Goal: Transaction & Acquisition: Obtain resource

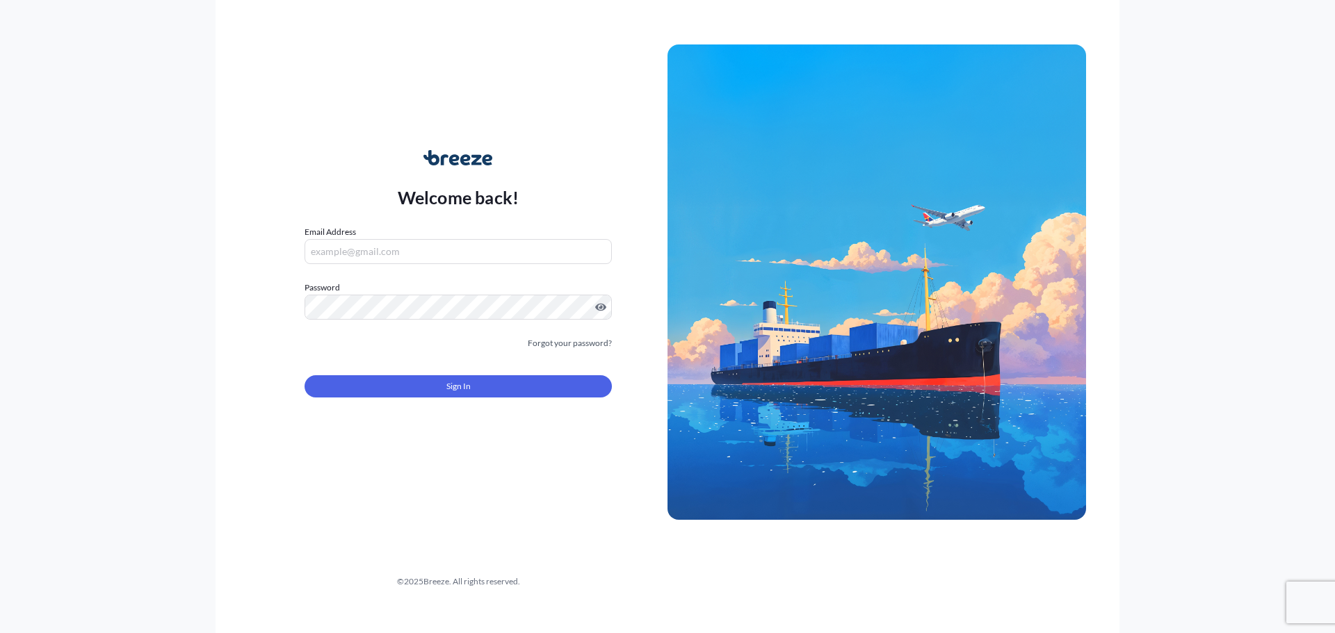
type input "[EMAIL_ADDRESS][DOMAIN_NAME]"
click at [456, 398] on form "Email Address [EMAIL_ADDRESS][DOMAIN_NAME] Password Must include: Upper & lower…" at bounding box center [458, 319] width 307 height 189
click at [456, 393] on span "Sign In" at bounding box center [458, 387] width 24 height 14
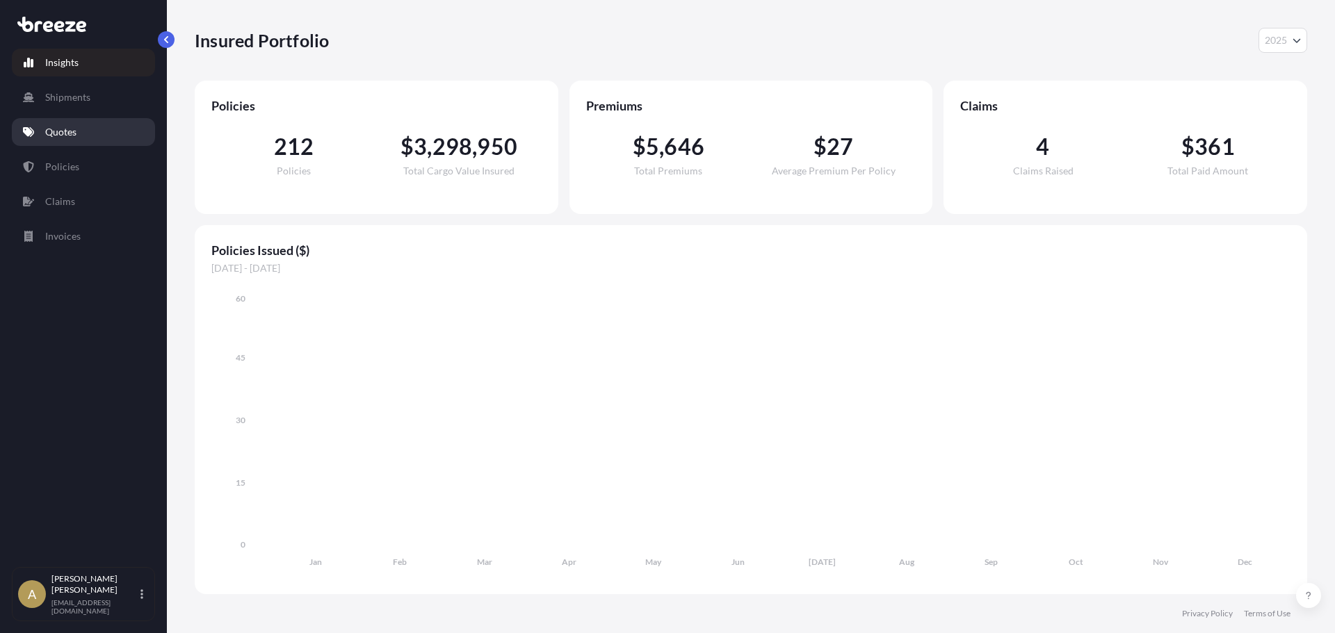
click at [43, 132] on link "Quotes" at bounding box center [83, 132] width 143 height 28
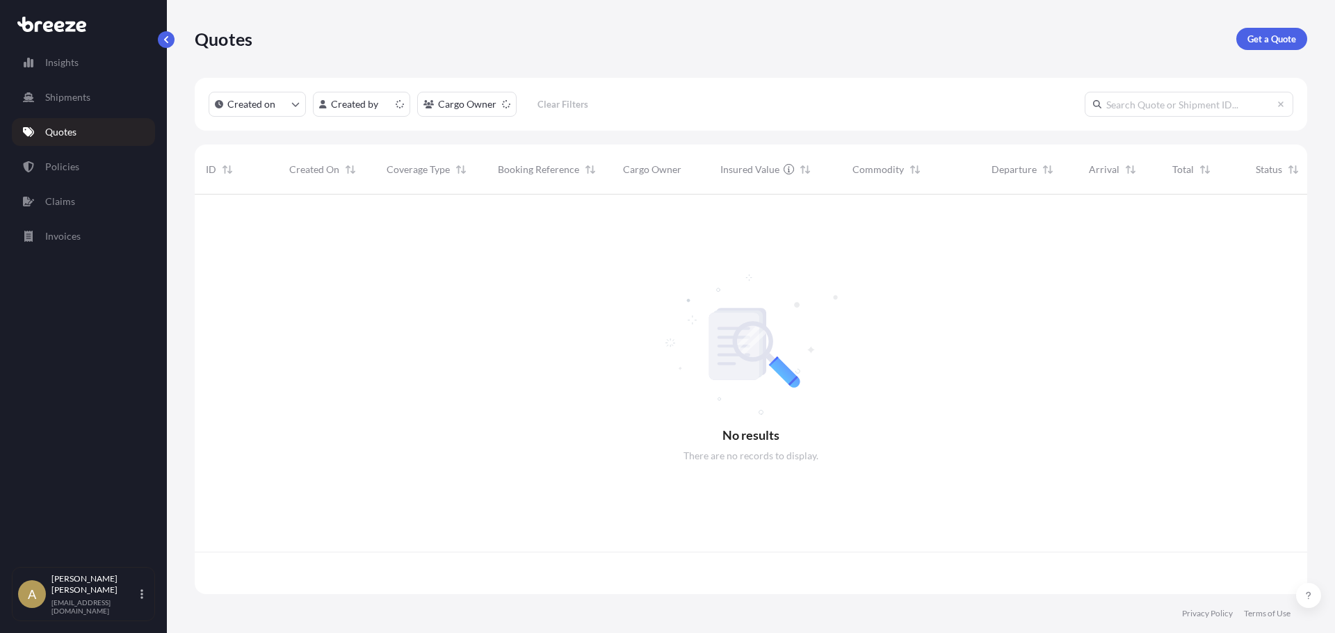
scroll to position [397, 1102]
click at [1265, 35] on p "Get a Quote" at bounding box center [1271, 39] width 49 height 14
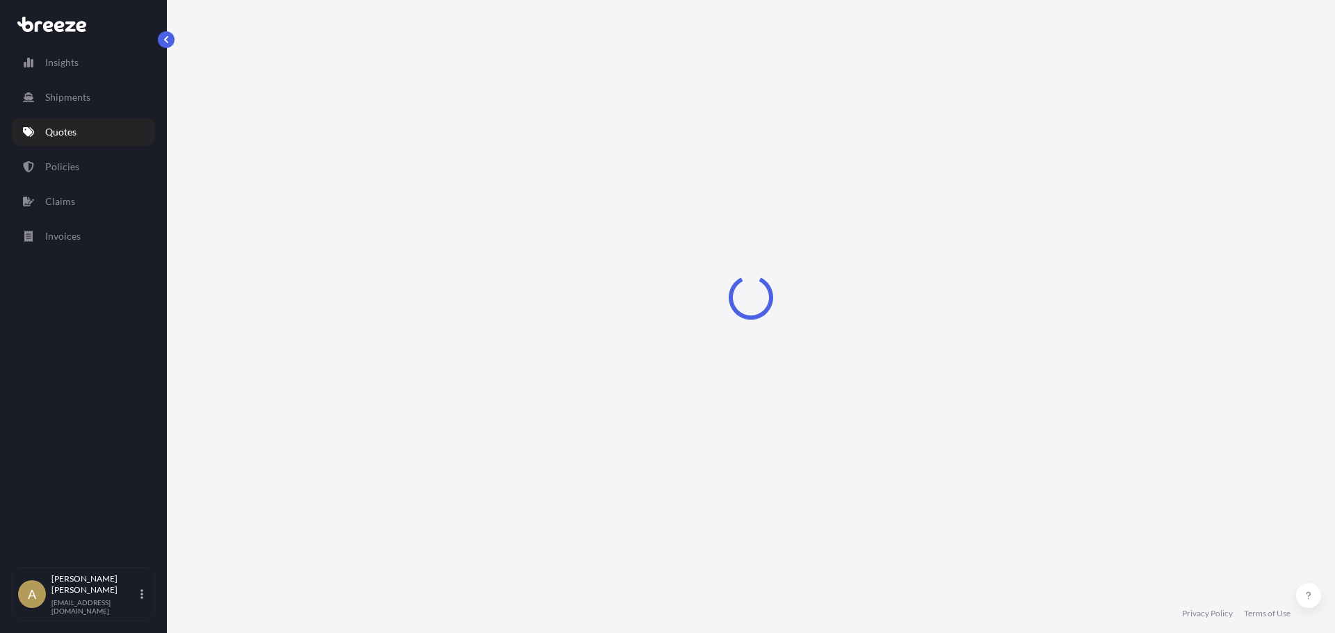
select select "Sea"
select select "1"
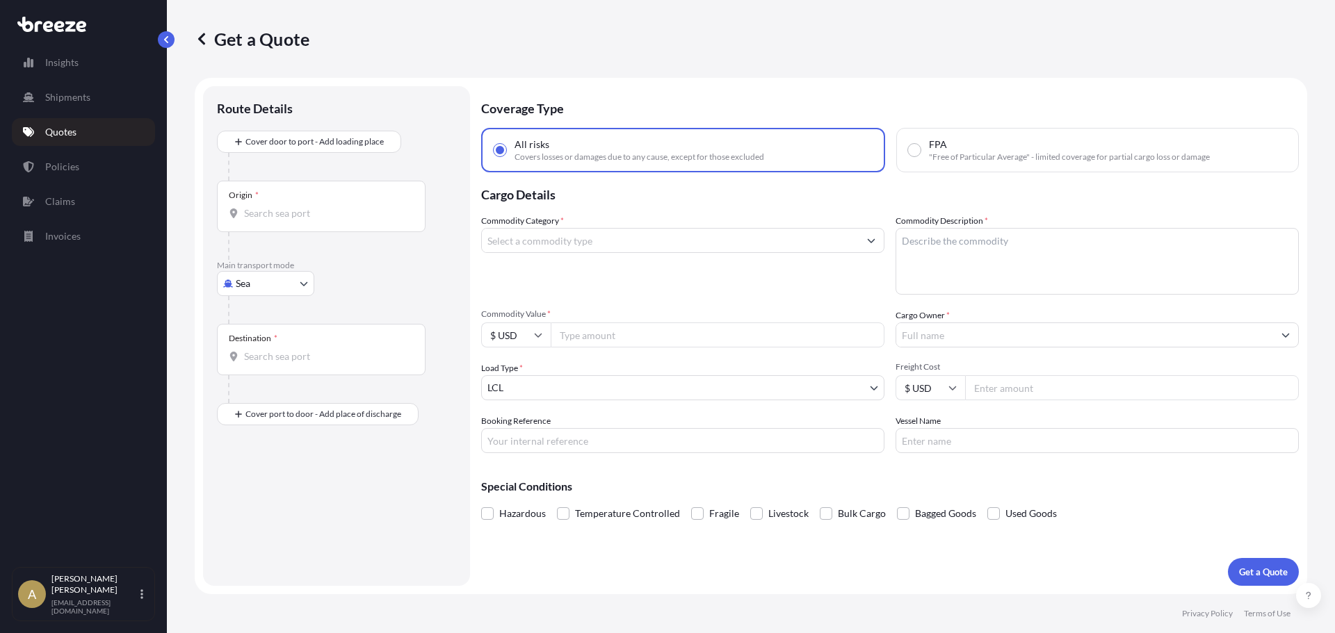
click at [261, 278] on body "Insights Shipments Quotes Policies Claims Invoices A [PERSON_NAME] [PERSON_NAME…" at bounding box center [667, 316] width 1335 height 633
click at [277, 364] on div "Road" at bounding box center [265, 369] width 86 height 25
select select "Road"
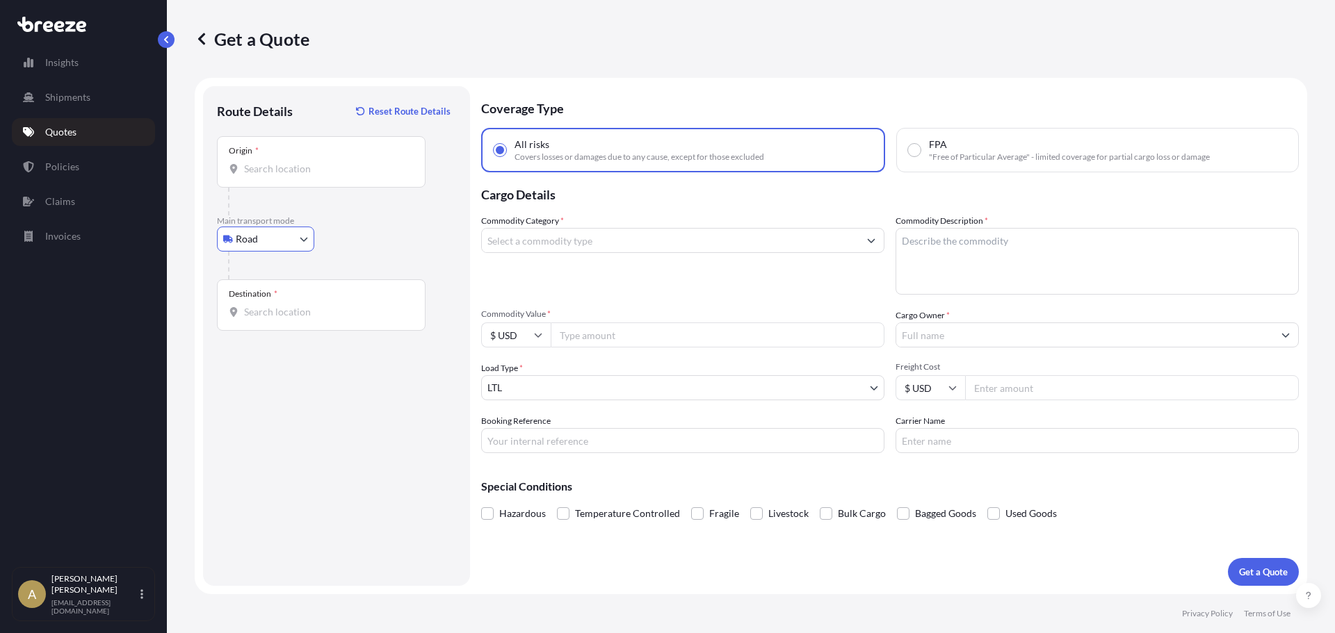
click at [327, 170] on input "Origin *" at bounding box center [326, 169] width 164 height 14
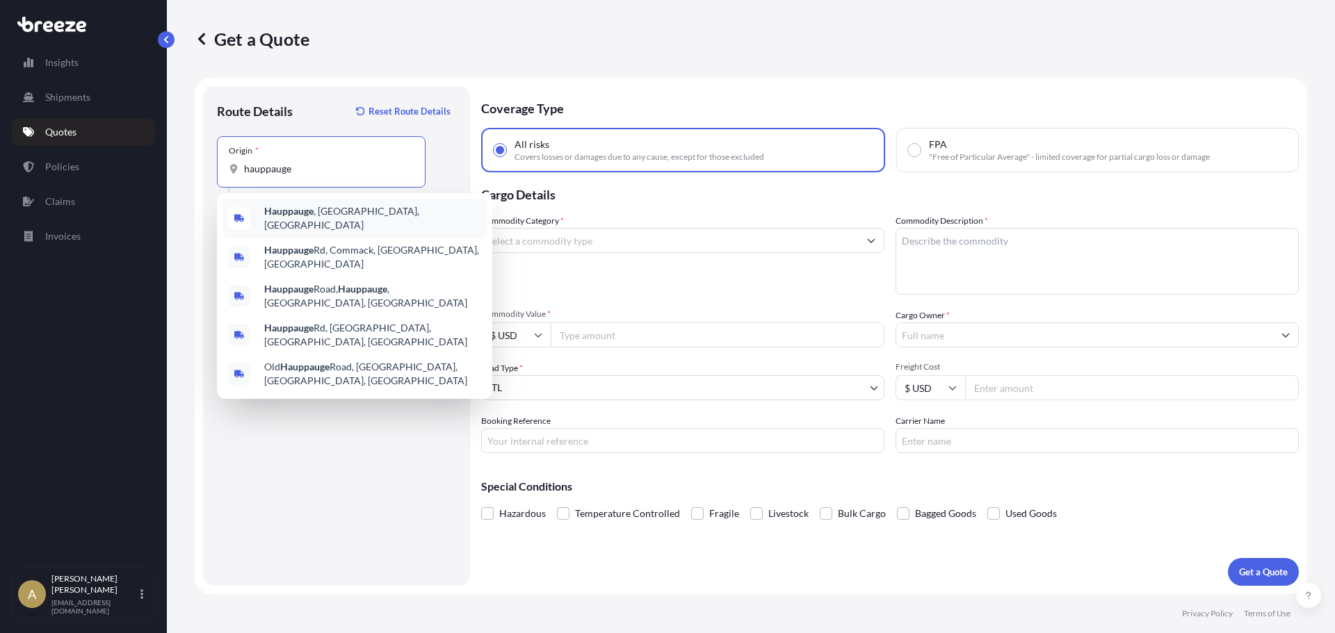
click at [335, 221] on span "Hauppauge , [GEOGRAPHIC_DATA], [GEOGRAPHIC_DATA]" at bounding box center [372, 218] width 217 height 28
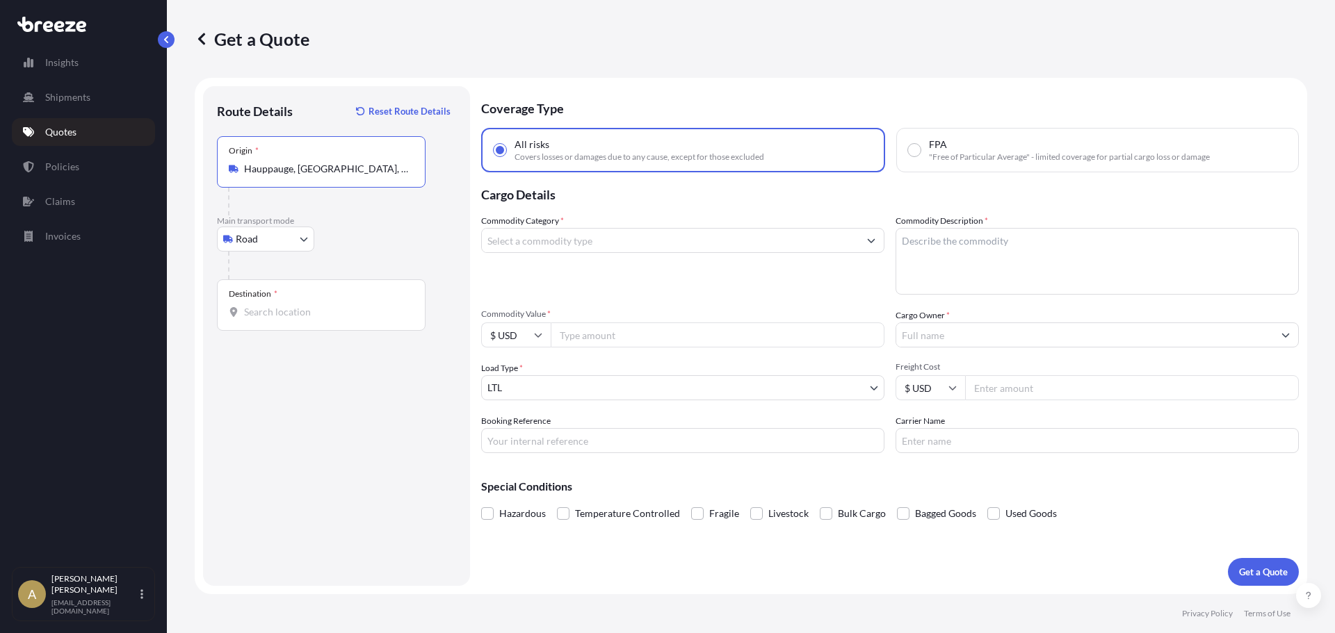
type input "Hauppauge, [GEOGRAPHIC_DATA], [GEOGRAPHIC_DATA]"
click at [316, 308] on input "Destination *" at bounding box center [326, 312] width 164 height 14
click at [352, 363] on span "[GEOGRAPHIC_DATA] , [GEOGRAPHIC_DATA], [GEOGRAPHIC_DATA]" at bounding box center [372, 362] width 217 height 28
type input "[GEOGRAPHIC_DATA], [GEOGRAPHIC_DATA], [GEOGRAPHIC_DATA]"
click at [565, 248] on input "Commodity Category *" at bounding box center [670, 240] width 377 height 25
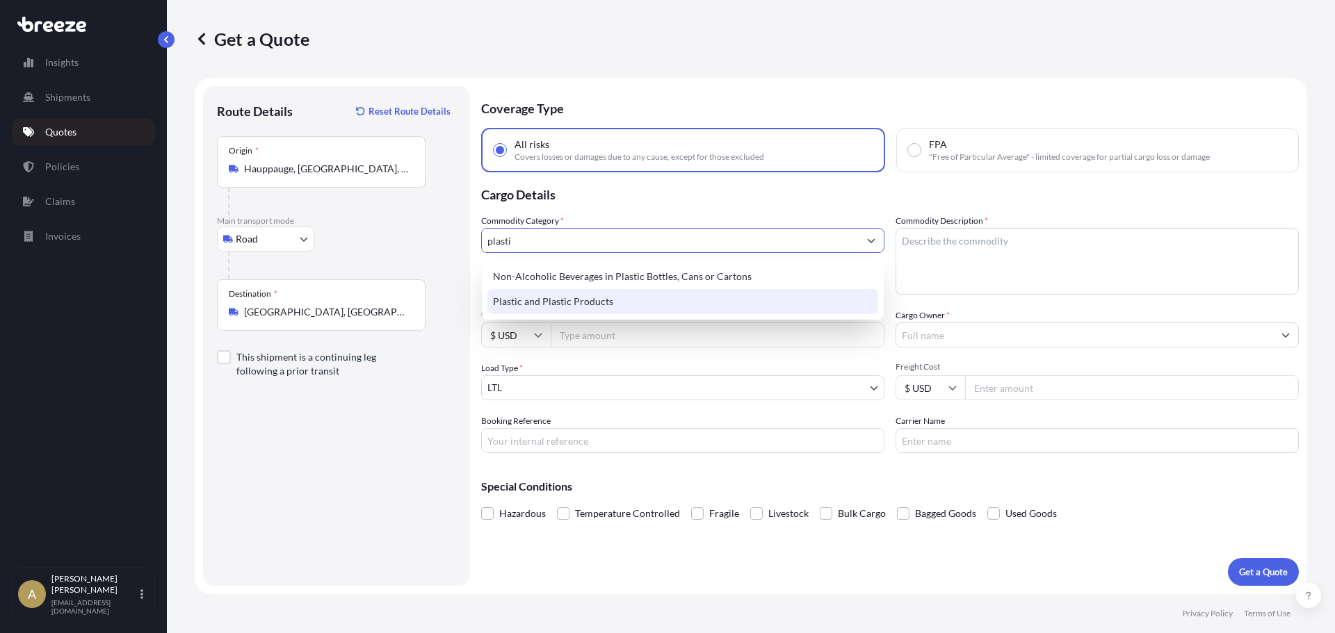
click at [601, 307] on div "Plastic and Plastic Products" at bounding box center [682, 301] width 391 height 25
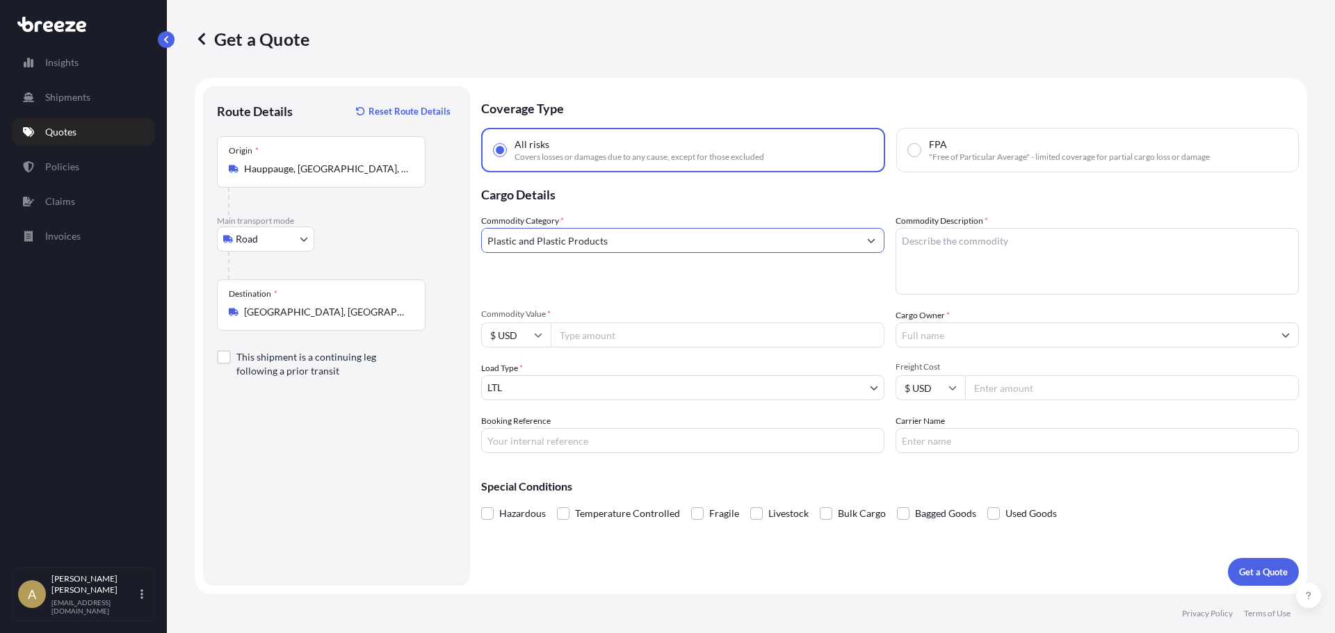
type input "Plastic and Plastic Products"
click at [1063, 252] on textarea "Commodity Description *" at bounding box center [1096, 261] width 403 height 67
type textarea "Plastic articles"
click at [745, 345] on input "Commodity Value *" at bounding box center [718, 335] width 334 height 25
type input "6400"
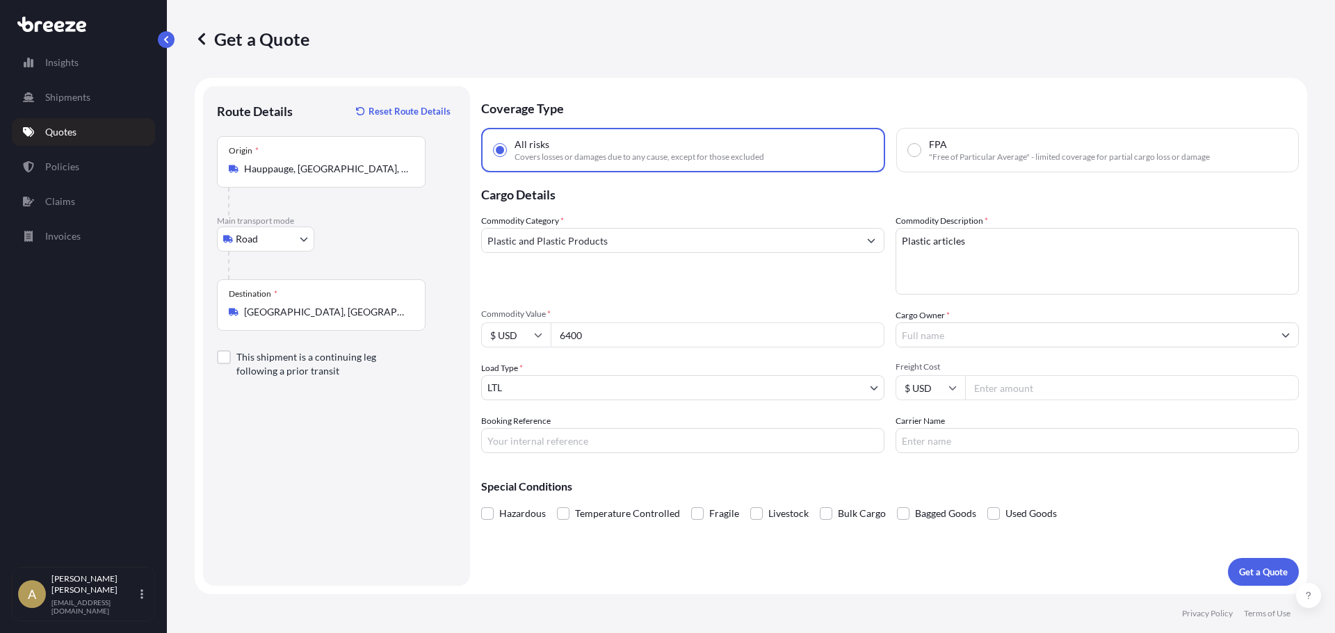
click at [1013, 344] on input "Cargo Owner *" at bounding box center [1084, 335] width 377 height 25
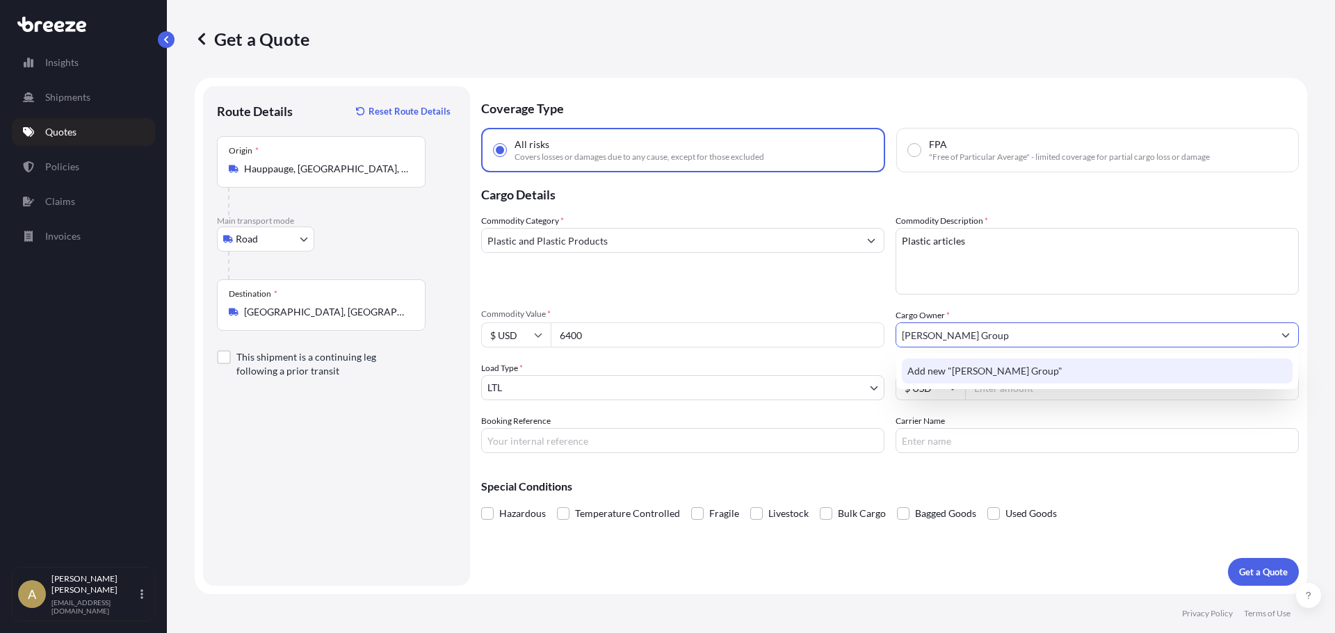
click at [961, 374] on span "Add new "[PERSON_NAME] Group"" at bounding box center [984, 371] width 155 height 14
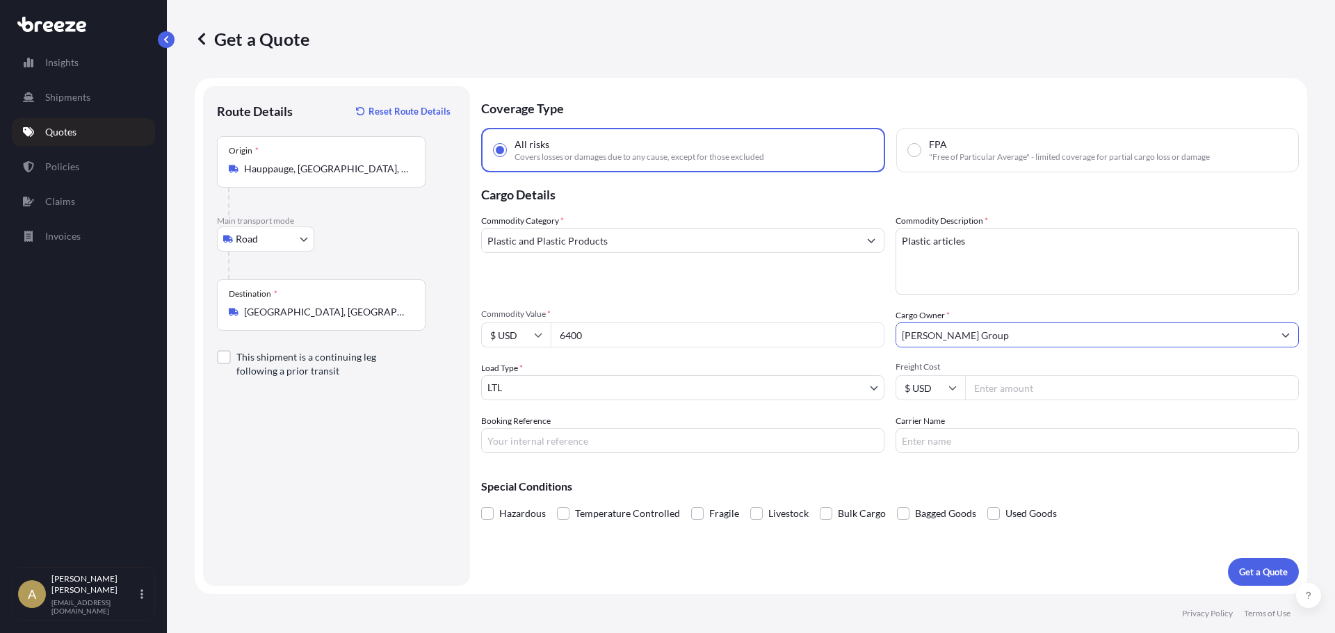
type input "[PERSON_NAME] Group"
click at [993, 388] on input "Freight Cost" at bounding box center [1132, 387] width 334 height 25
type input "152.11"
click at [1254, 578] on p "Get a Quote" at bounding box center [1263, 572] width 49 height 14
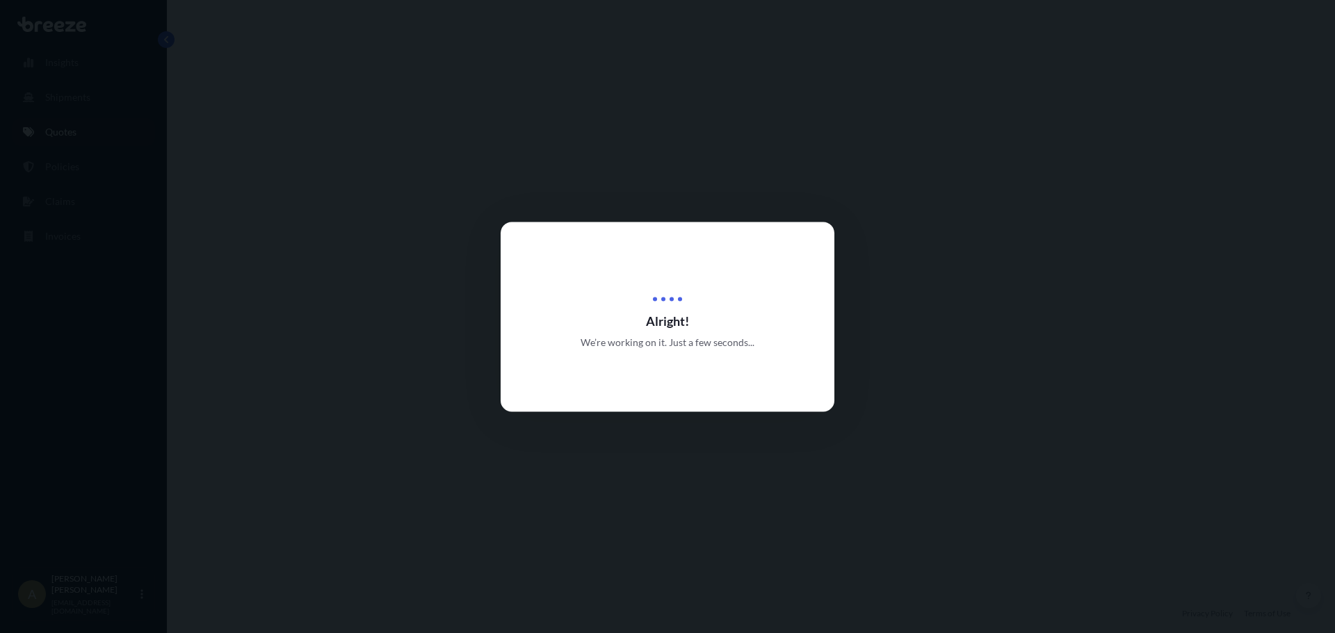
select select "Road"
select select "1"
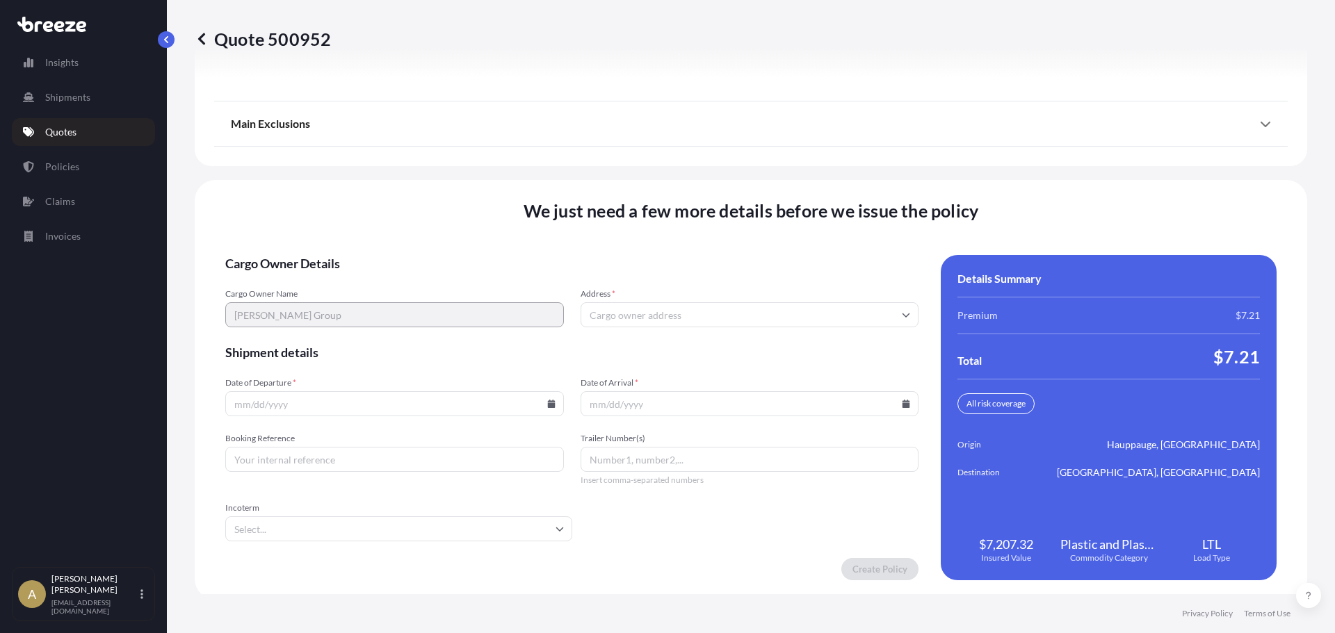
scroll to position [1794, 0]
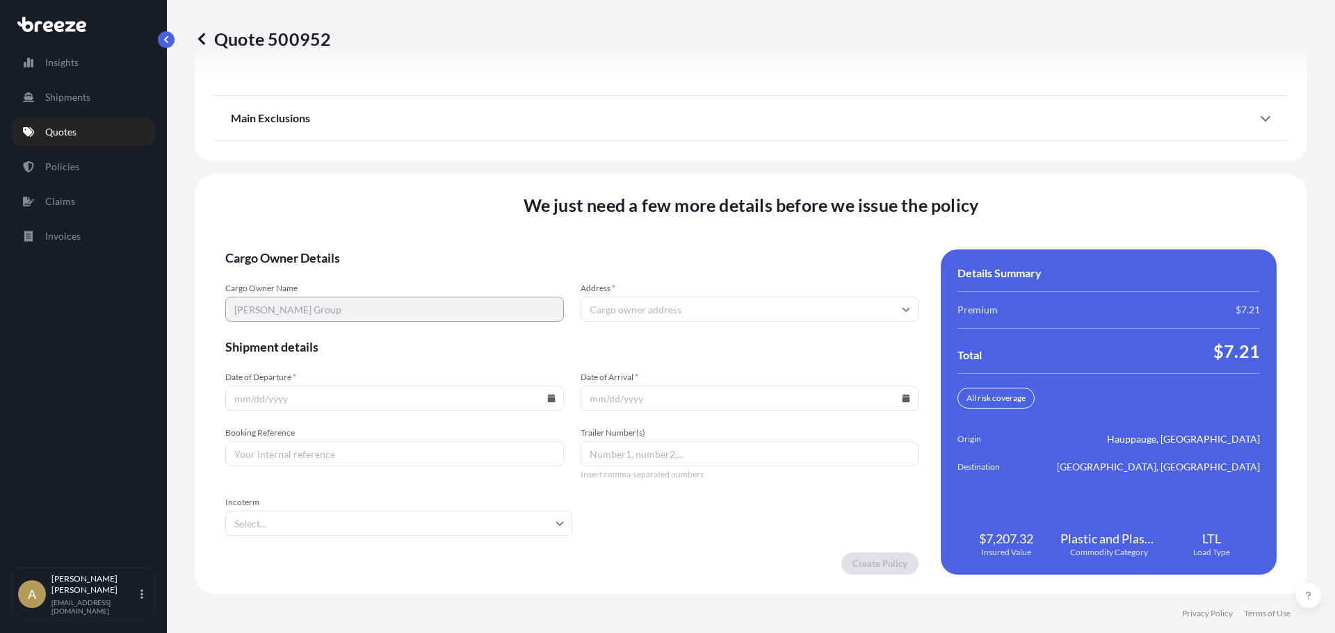
click at [645, 310] on input "Address *" at bounding box center [750, 309] width 339 height 25
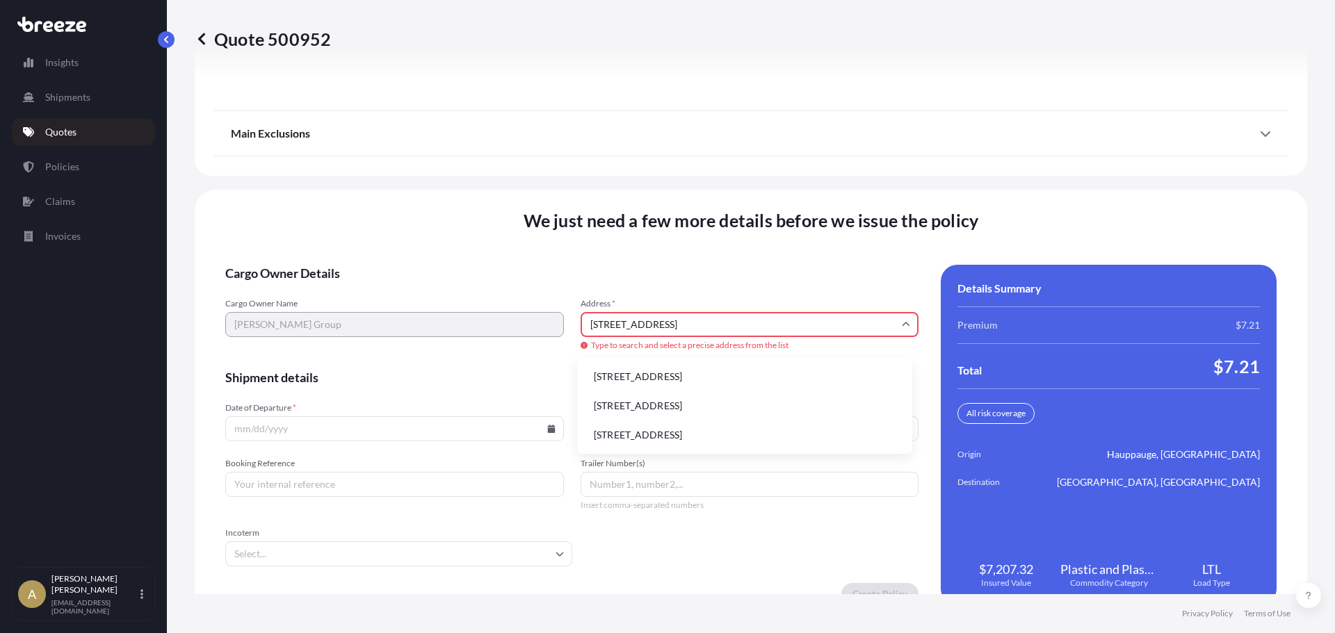
click at [757, 377] on li "[STREET_ADDRESS]" at bounding box center [745, 377] width 324 height 26
type input "[STREET_ADDRESS]"
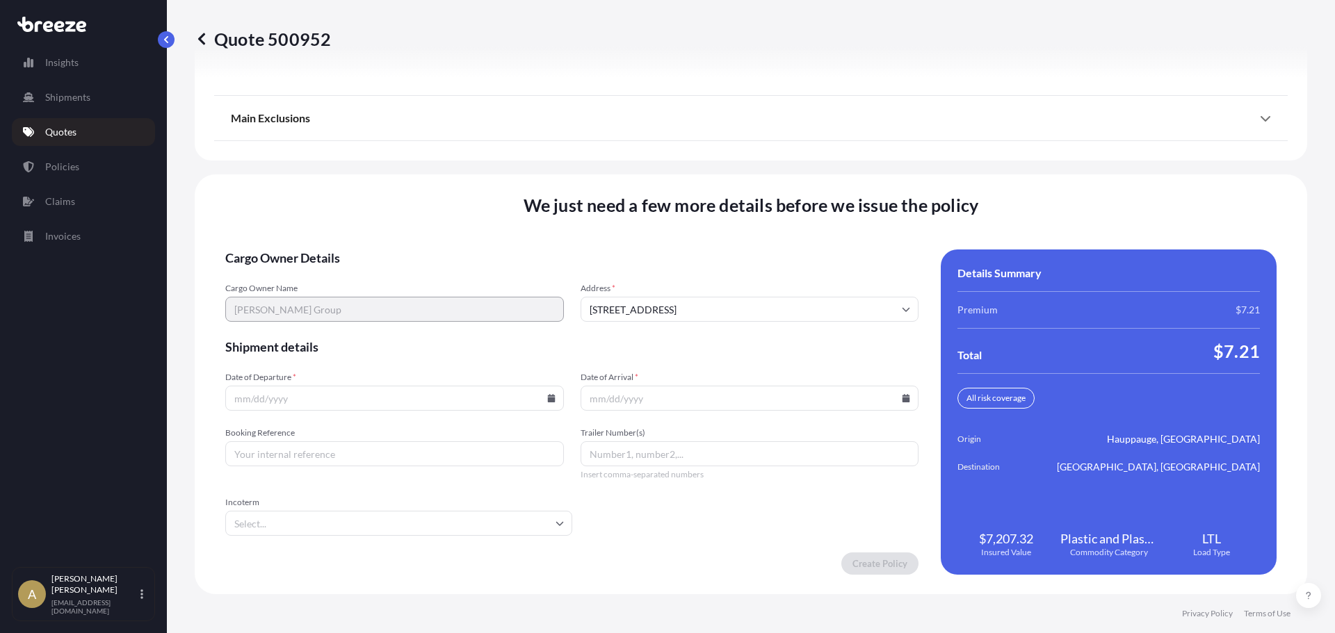
click at [550, 400] on icon at bounding box center [551, 398] width 8 height 8
click at [391, 248] on button "9" at bounding box center [393, 248] width 22 height 22
type input "[DATE]"
click at [902, 398] on icon at bounding box center [906, 398] width 8 height 8
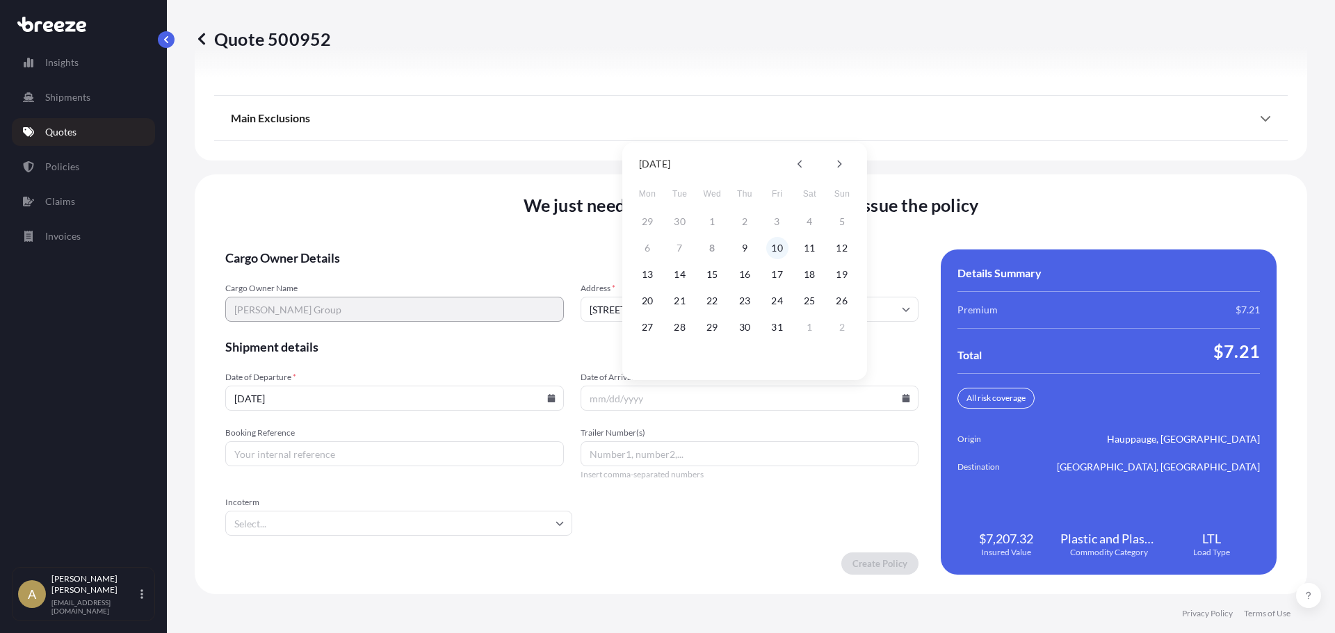
click at [780, 249] on button "10" at bounding box center [777, 248] width 22 height 22
type input "[DATE]"
